Goal: Task Accomplishment & Management: Complete application form

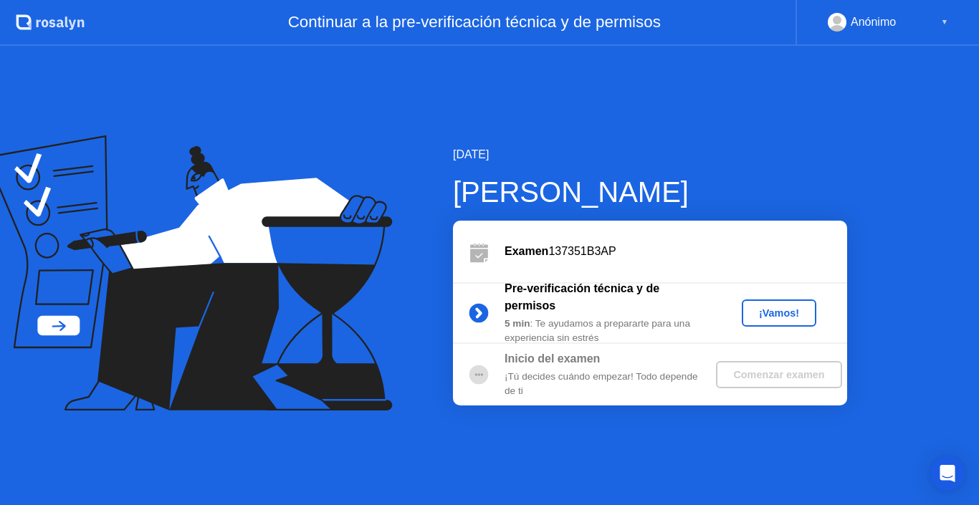
click at [791, 143] on div "[DATE] [PERSON_NAME] Examen 137351B3AP Pre-verificación técnica y de permisos 5…" at bounding box center [489, 276] width 979 height 460
click at [784, 313] on div "¡Vamos!" at bounding box center [779, 313] width 63 height 11
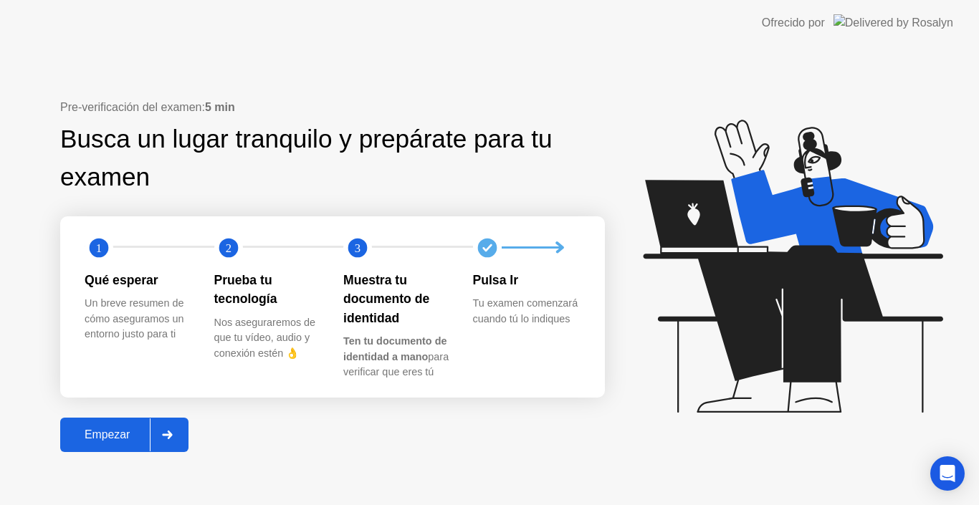
click at [118, 436] on div "Empezar" at bounding box center [107, 435] width 85 height 13
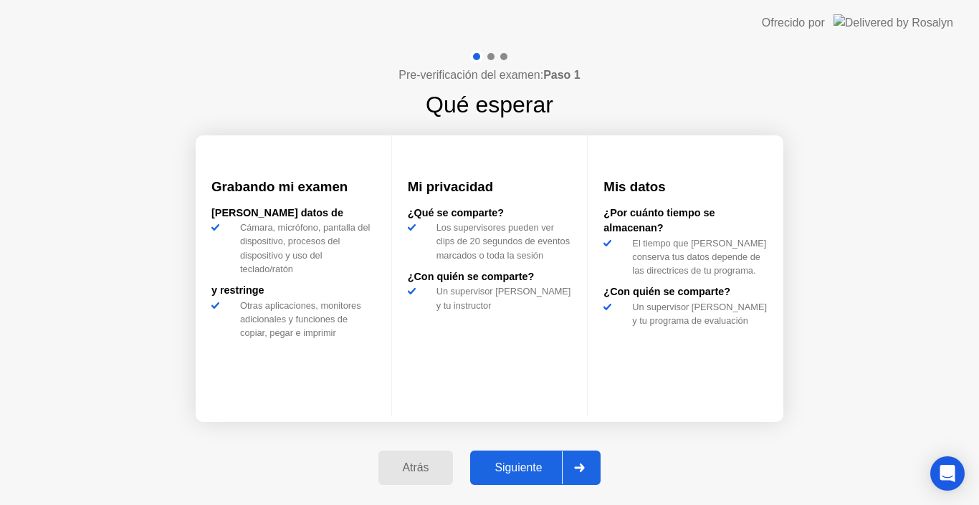
click at [541, 474] on div "Siguiente" at bounding box center [518, 468] width 87 height 13
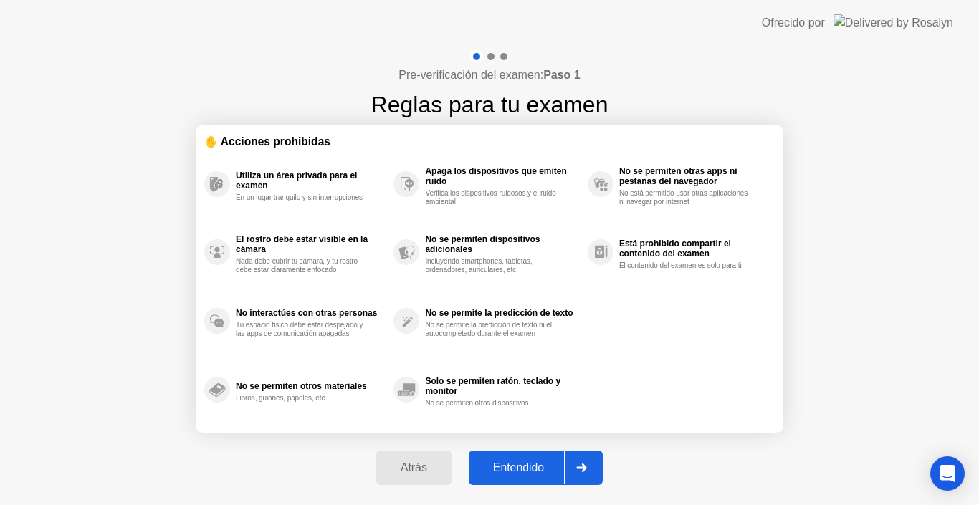
click at [541, 474] on div "Entendido" at bounding box center [518, 468] width 91 height 13
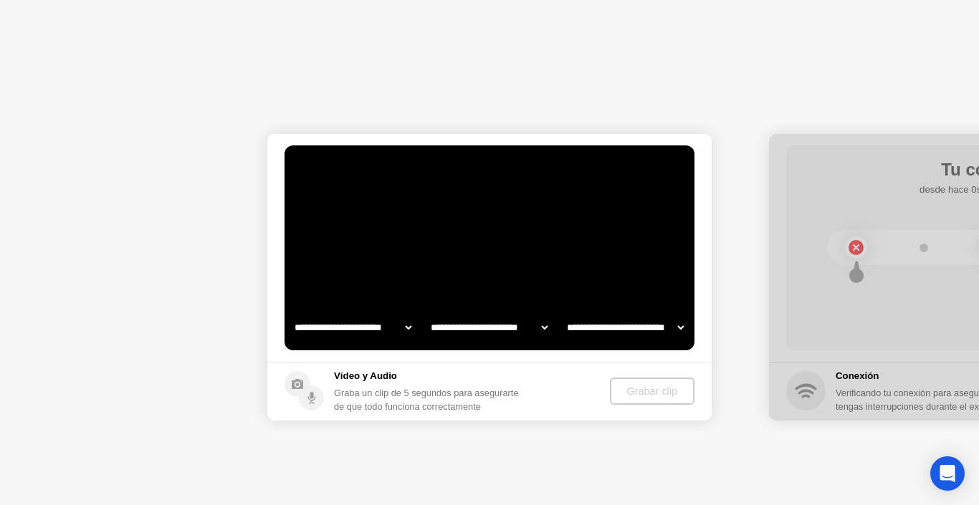
select select "**********"
select select "*******"
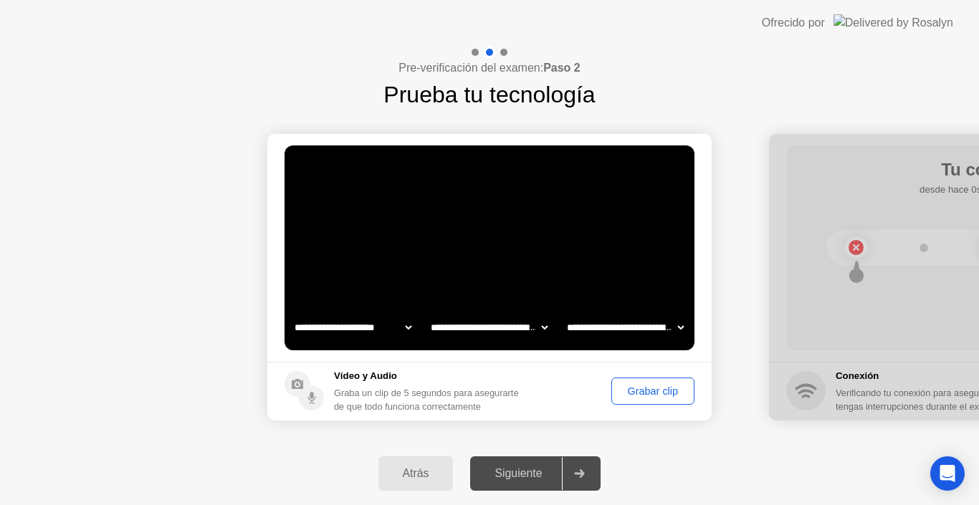
click at [644, 386] on div "Grabar clip" at bounding box center [652, 391] width 73 height 11
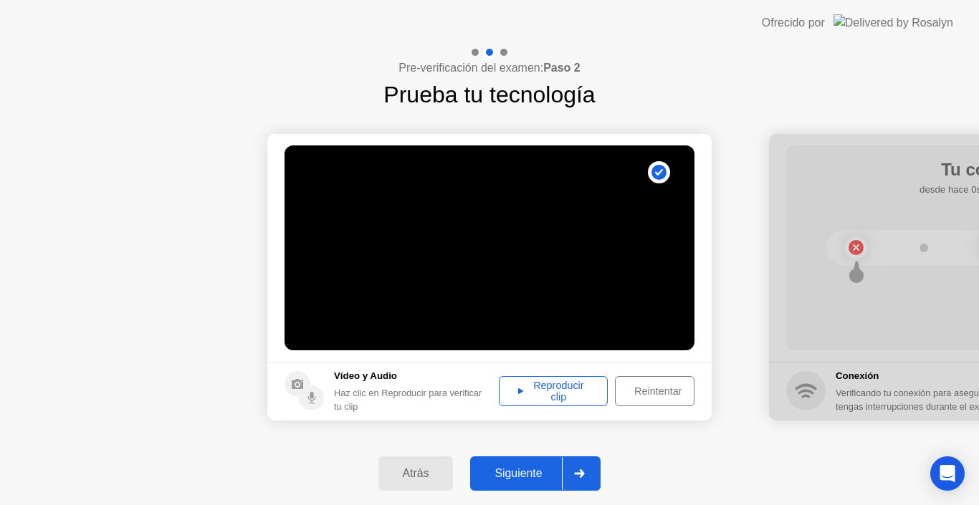
click at [555, 387] on div "Reproducir clip" at bounding box center [553, 391] width 99 height 23
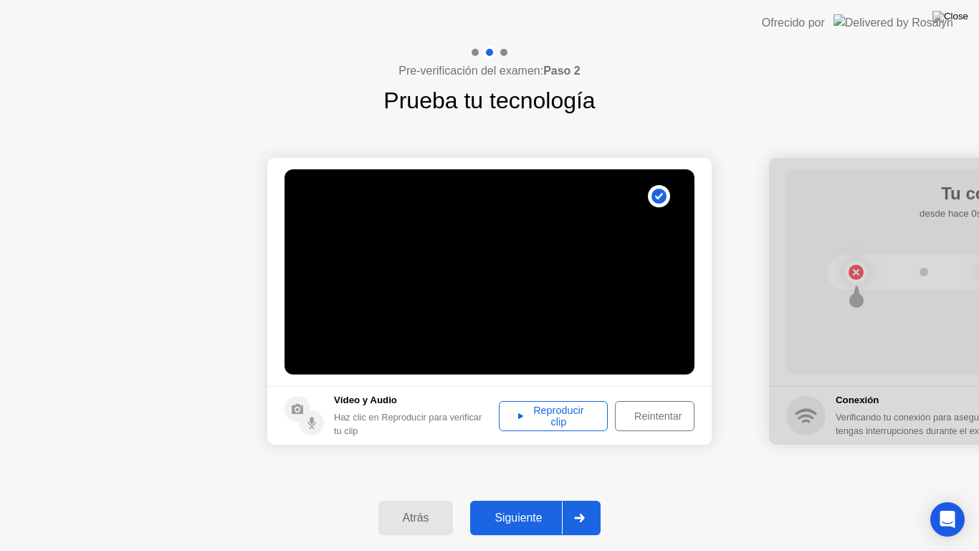
click at [515, 505] on div "Siguiente" at bounding box center [518, 517] width 87 height 13
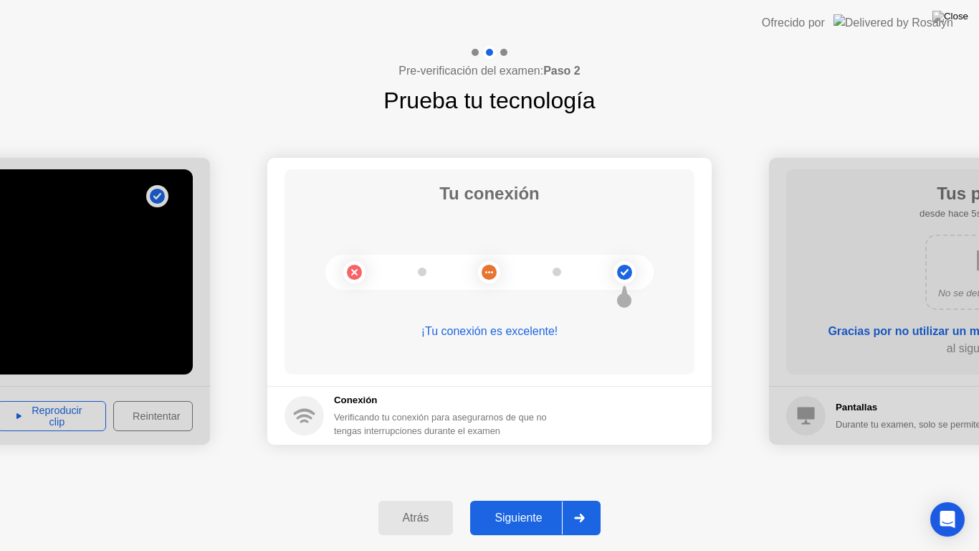
click at [515, 505] on div "Siguiente" at bounding box center [518, 517] width 87 height 13
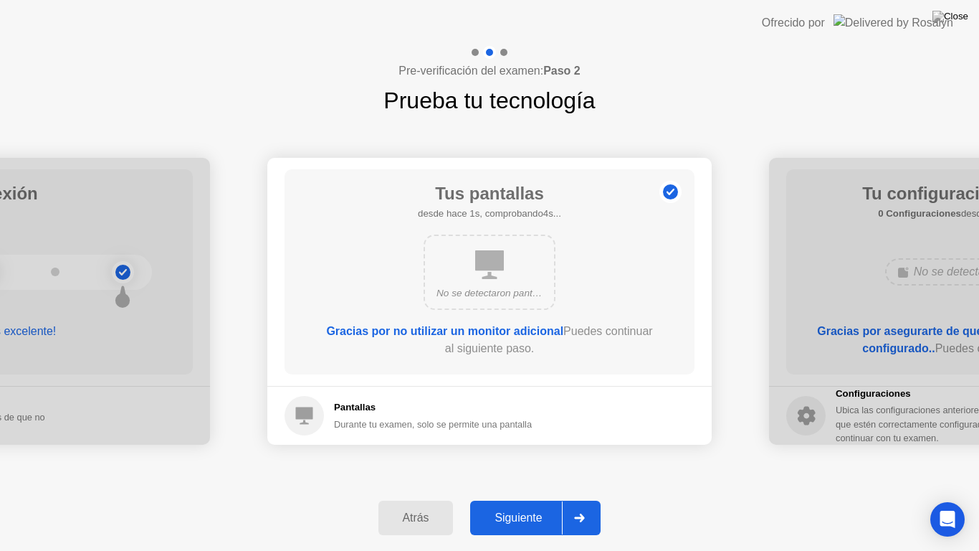
click at [515, 505] on div "Siguiente" at bounding box center [518, 517] width 87 height 13
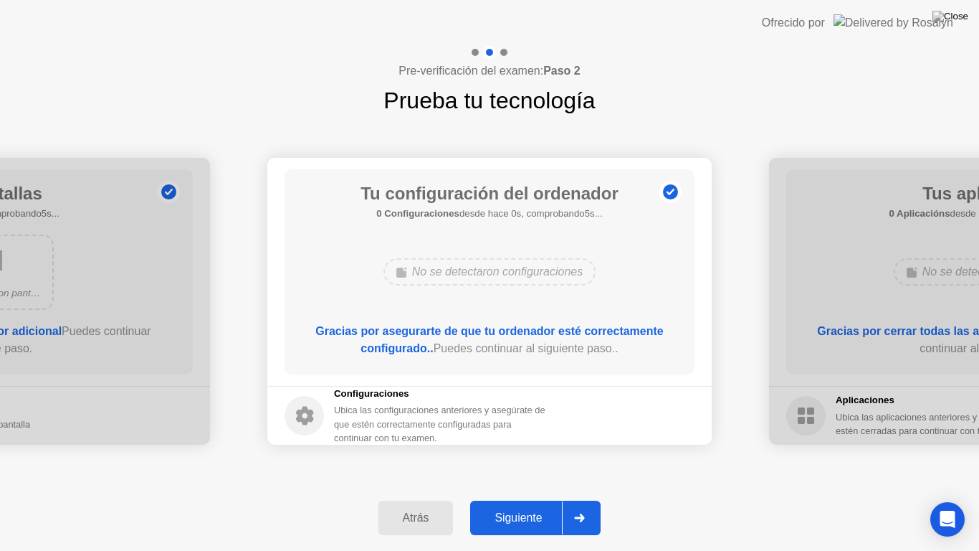
click at [515, 505] on div "Siguiente" at bounding box center [518, 517] width 87 height 13
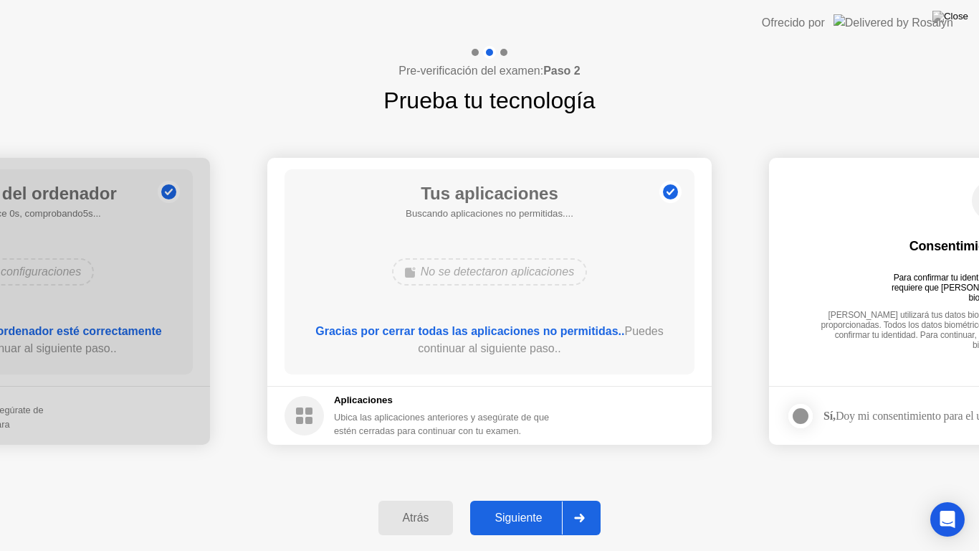
click at [515, 505] on div "Siguiente" at bounding box center [518, 517] width 87 height 13
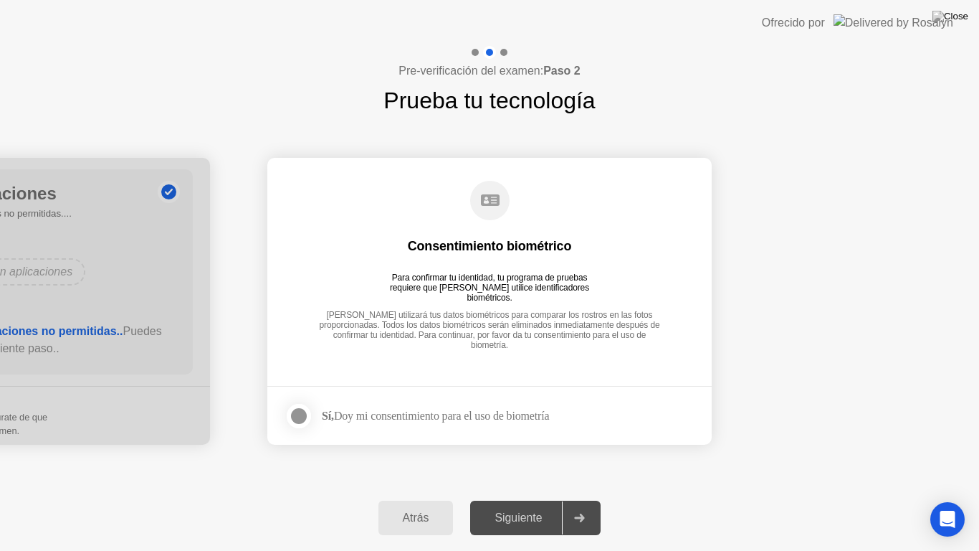
click at [296, 414] on div at bounding box center [298, 415] width 17 height 17
click at [513, 505] on button "Siguiente" at bounding box center [535, 517] width 130 height 34
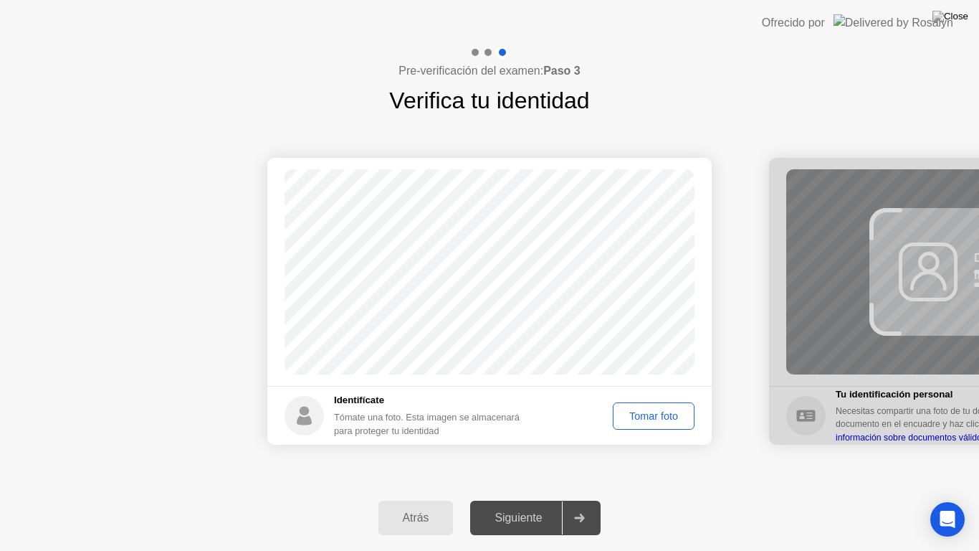
click at [624, 414] on div "Tomar foto" at bounding box center [654, 415] width 72 height 11
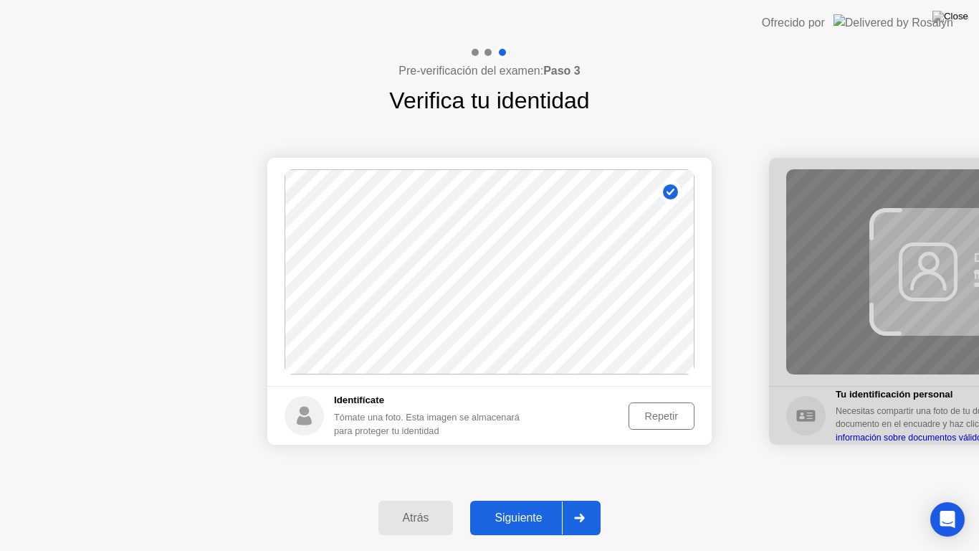
click at [533, 505] on div "Siguiente" at bounding box center [518, 517] width 87 height 13
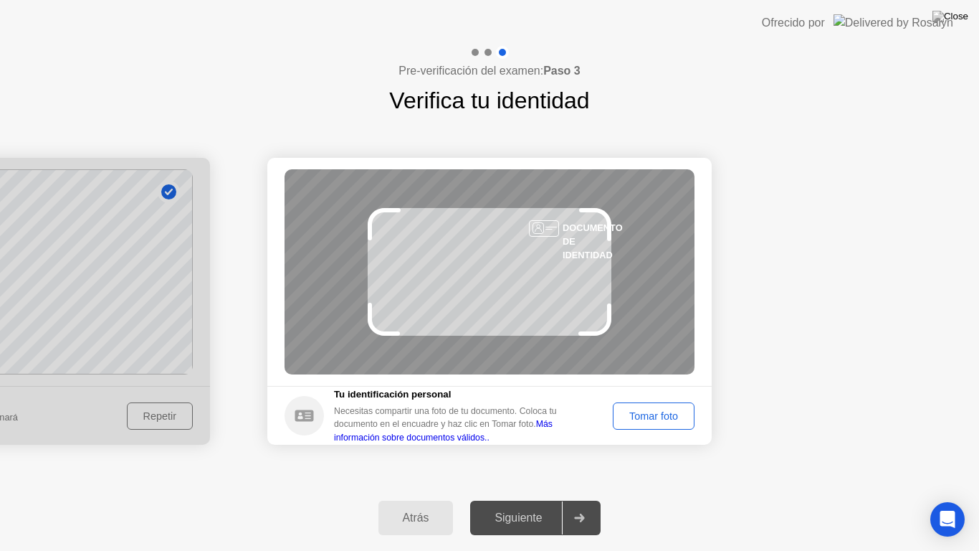
click at [652, 418] on div "Tomar foto" at bounding box center [654, 415] width 72 height 11
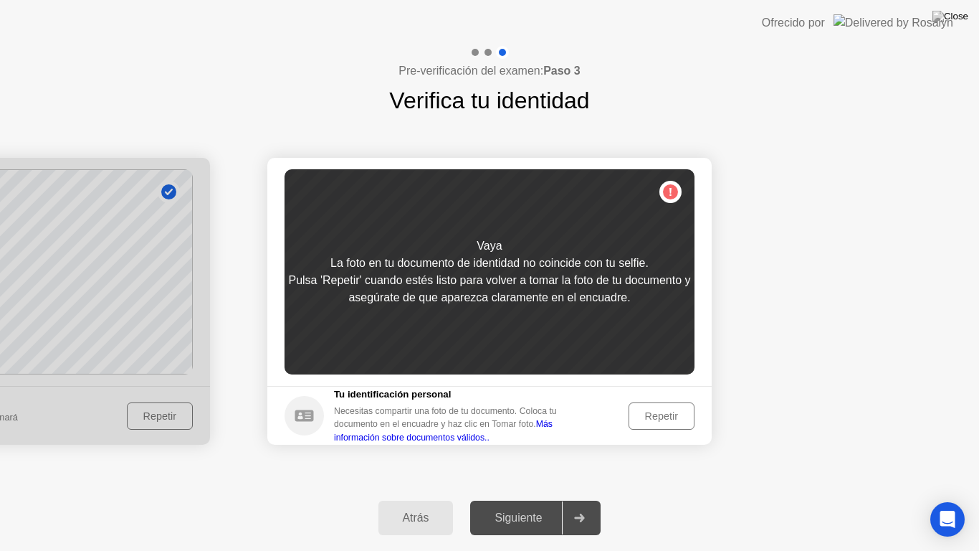
click at [652, 418] on div "Repetir" at bounding box center [662, 415] width 56 height 11
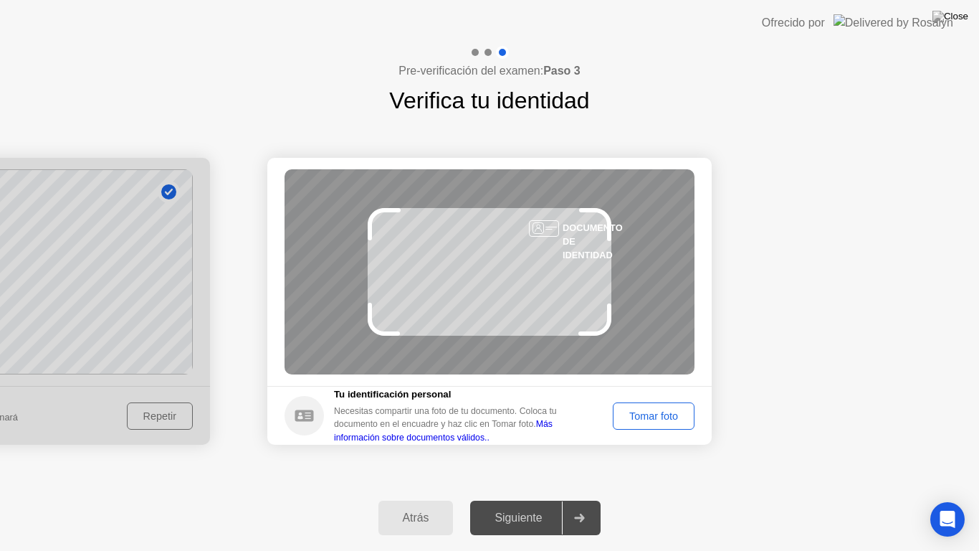
click at [652, 418] on div "Tomar foto" at bounding box center [654, 415] width 72 height 11
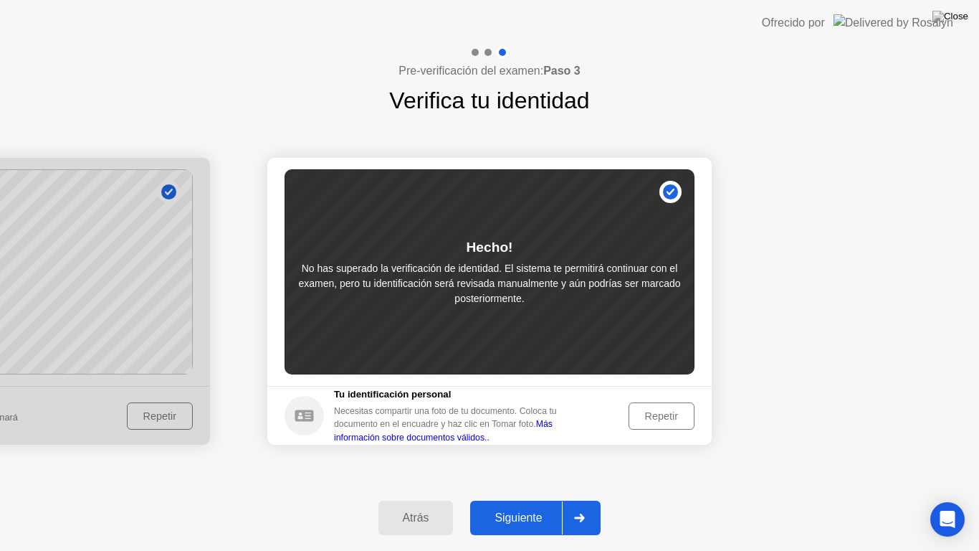
click at [652, 418] on div "Repetir" at bounding box center [662, 415] width 56 height 11
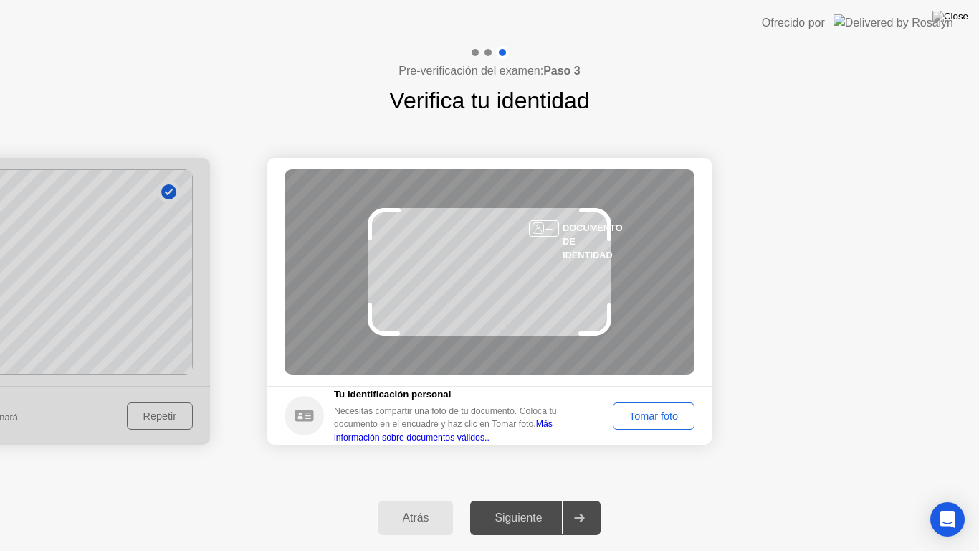
click at [647, 414] on div "Tomar foto" at bounding box center [654, 415] width 72 height 11
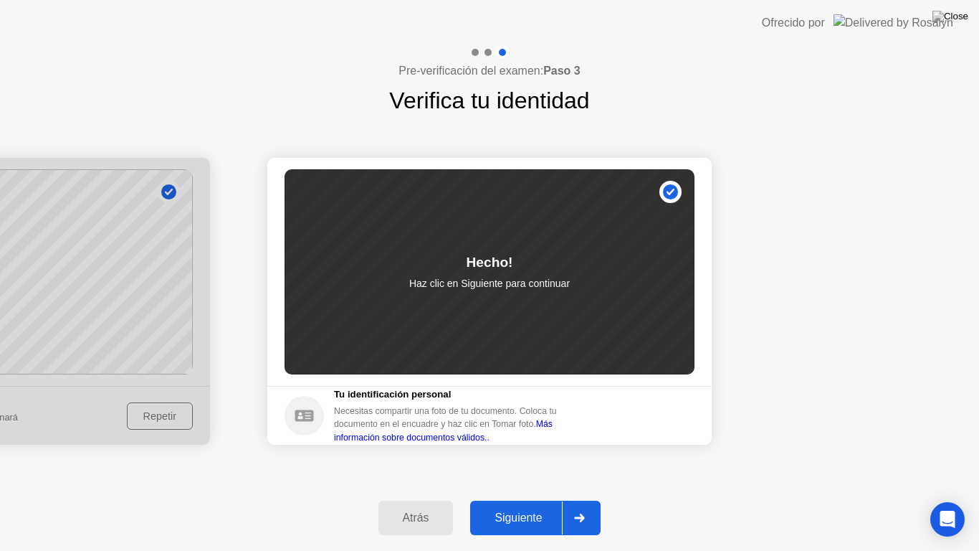
click at [539, 505] on div "Siguiente" at bounding box center [518, 517] width 87 height 13
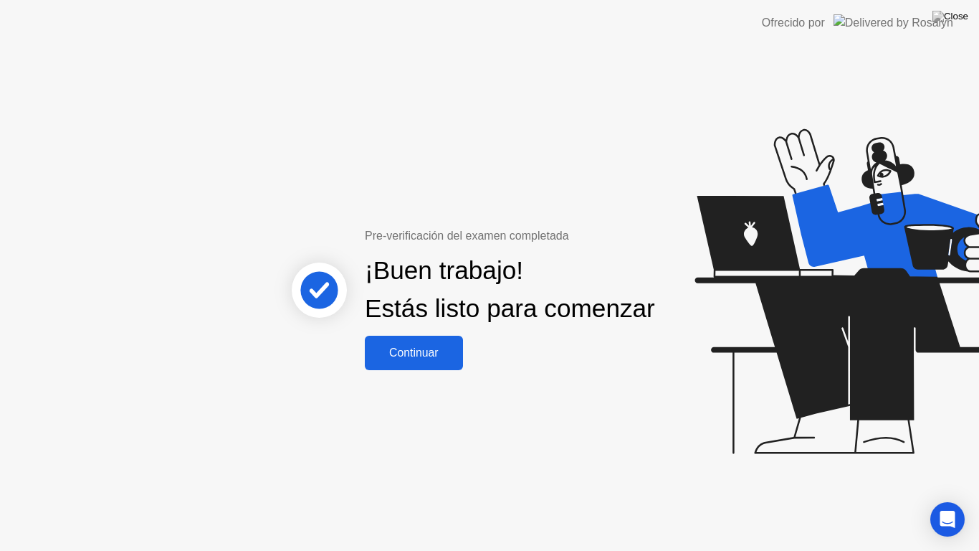
click at [447, 359] on div "Continuar" at bounding box center [414, 352] width 90 height 13
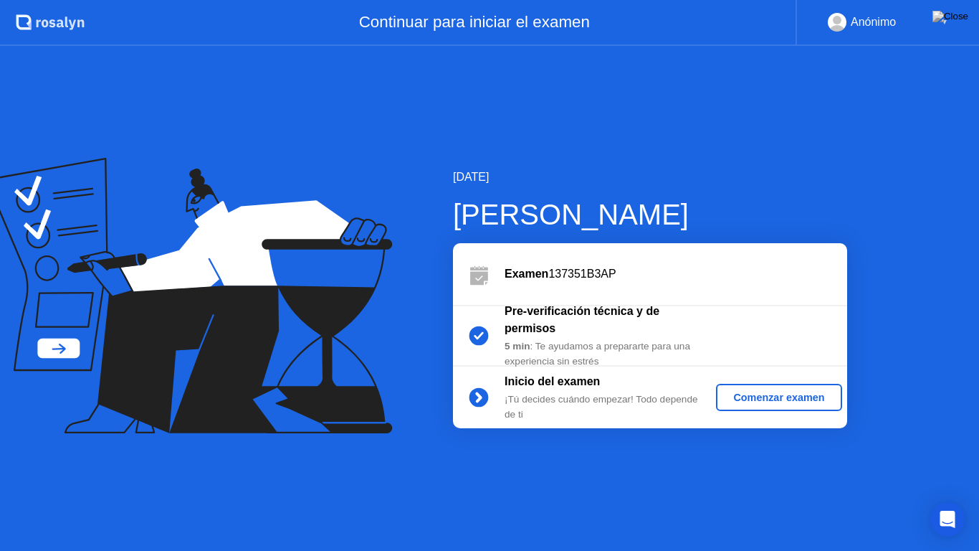
click at [781, 400] on div "Comenzar examen" at bounding box center [779, 396] width 114 height 11
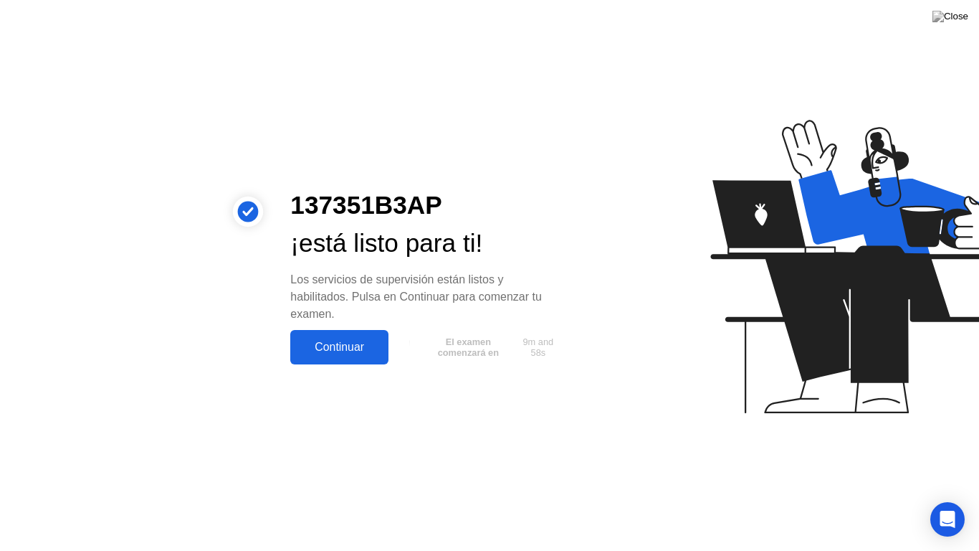
click at [375, 341] on div "Continuar" at bounding box center [340, 347] width 90 height 13
